Goal: Transaction & Acquisition: Purchase product/service

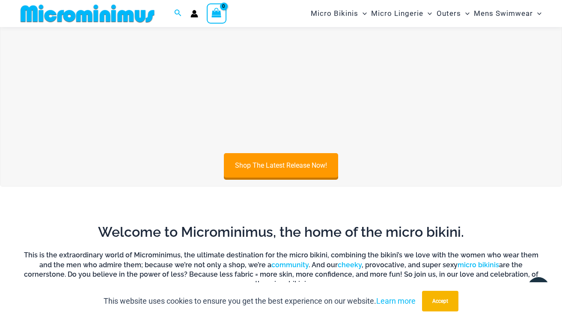
scroll to position [313, 0]
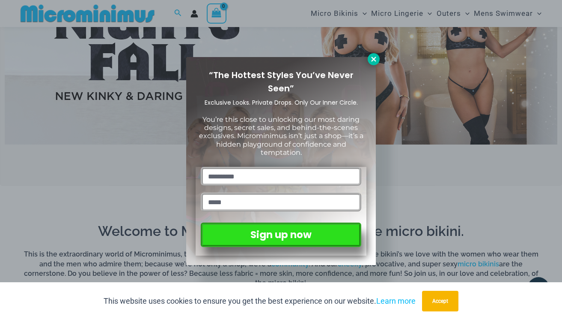
click at [374, 59] on icon at bounding box center [373, 59] width 5 height 5
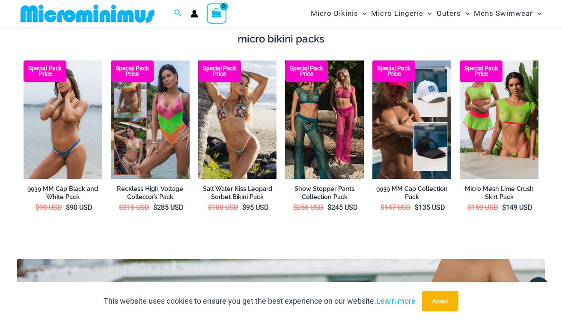
scroll to position [1367, 0]
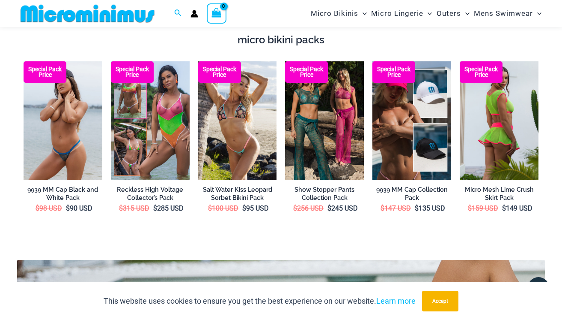
click at [480, 103] on img at bounding box center [499, 120] width 79 height 118
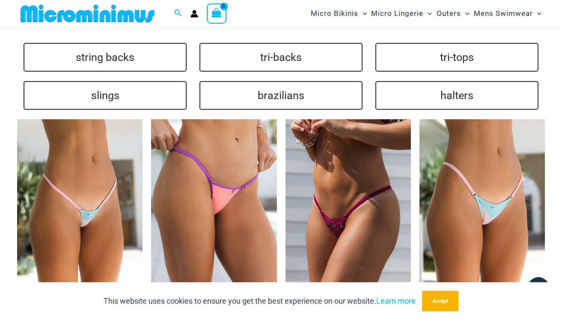
scroll to position [1887, 0]
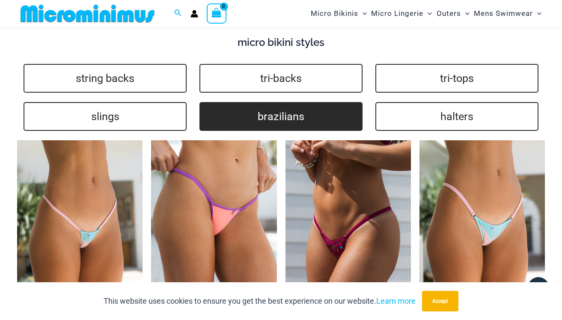
click at [345, 102] on link "brazilians" at bounding box center [281, 116] width 163 height 29
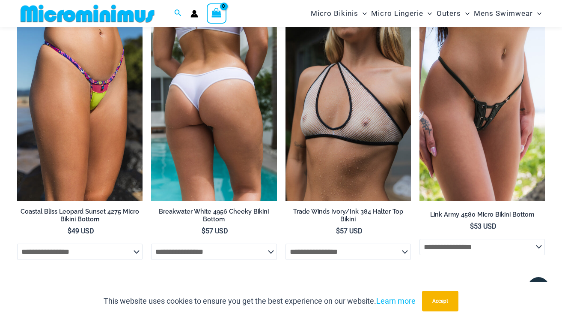
scroll to position [2565, 0]
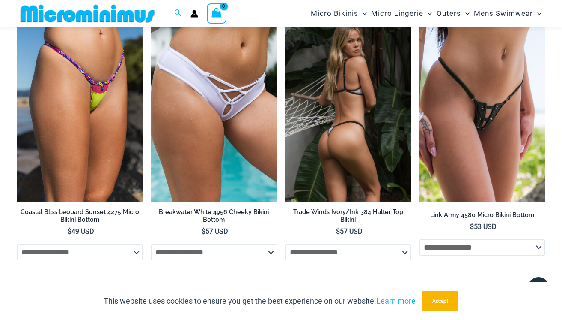
click at [301, 113] on img at bounding box center [349, 107] width 126 height 188
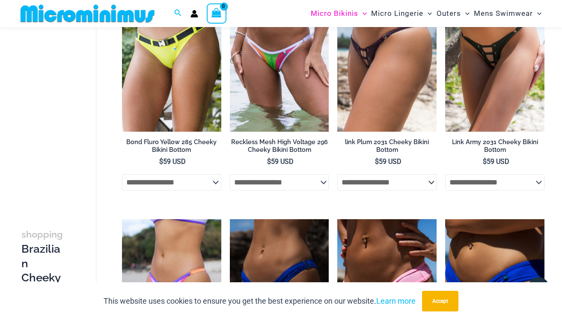
scroll to position [319, 0]
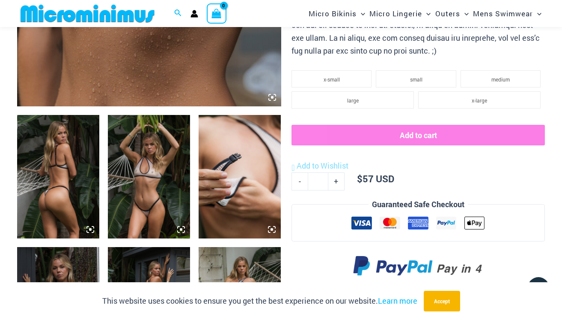
scroll to position [370, 0]
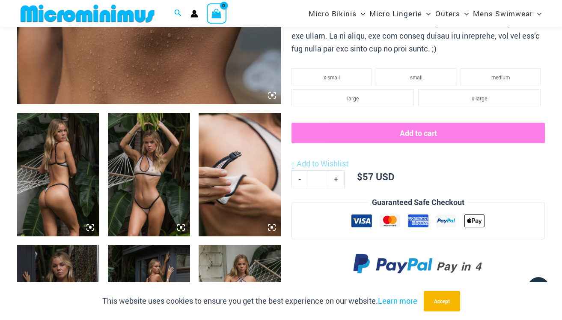
click at [226, 162] on img at bounding box center [240, 174] width 82 height 123
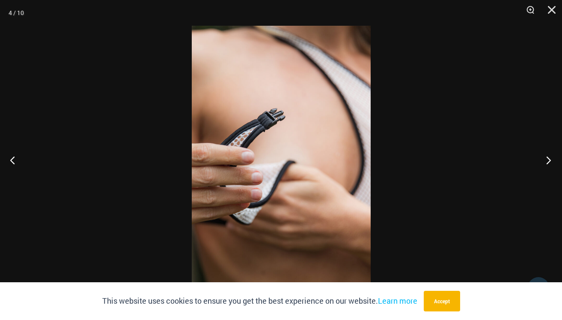
click at [546, 162] on button "Next" at bounding box center [546, 159] width 32 height 43
